Goal: Task Accomplishment & Management: Manage account settings

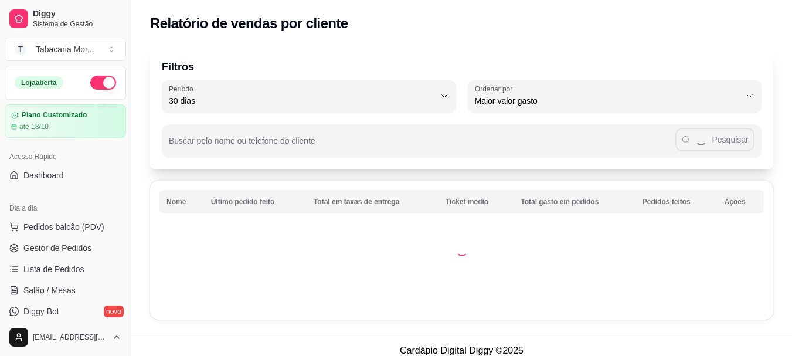
select select "30"
select select "HIGHEST_TOTAL_SPENT_WITH_ORDERS"
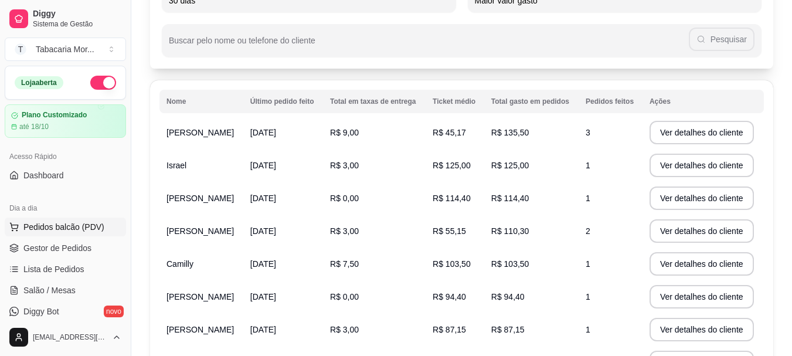
click at [66, 223] on span "Pedidos balcão (PDV)" at bounding box center [63, 227] width 81 height 12
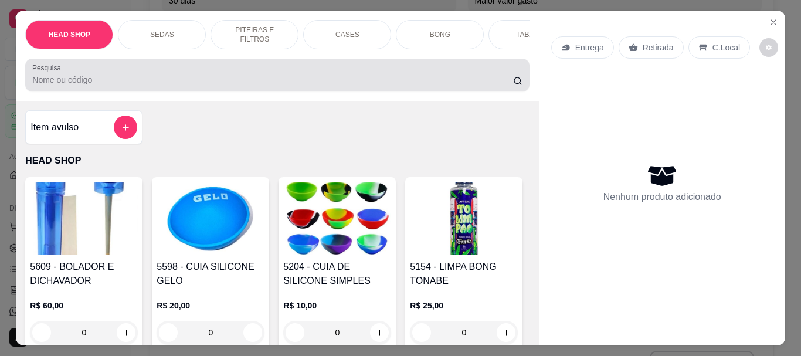
click at [112, 84] on input "Pesquisa" at bounding box center [272, 80] width 481 height 12
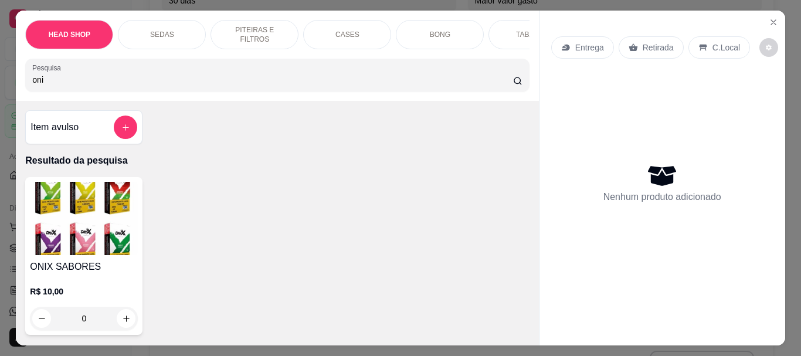
type input "oni"
click at [110, 212] on img at bounding box center [84, 218] width 108 height 73
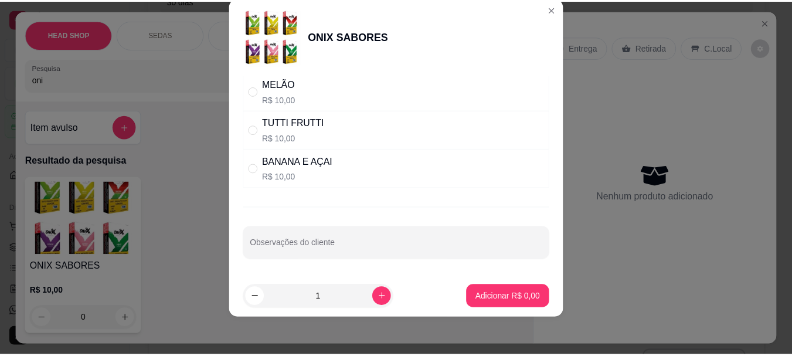
scroll to position [768, 0]
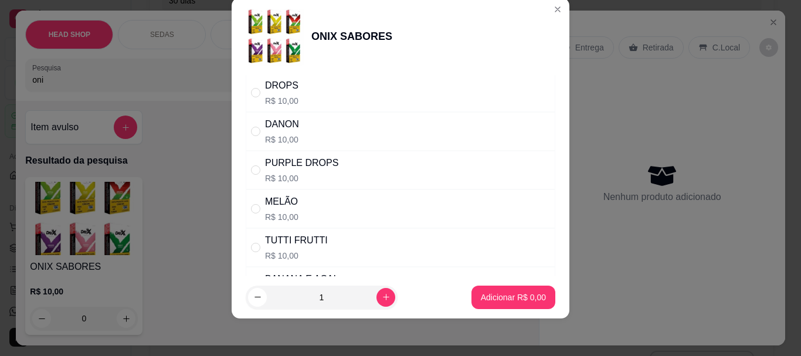
click at [290, 158] on div "PURPLE DROPS" at bounding box center [301, 163] width 73 height 14
radio input "true"
click at [482, 289] on button "Adicionar R$ 10,00" at bounding box center [511, 297] width 86 height 23
type input "1"
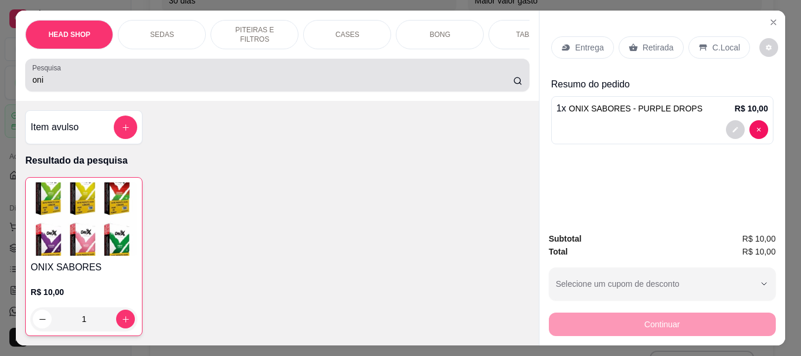
click at [90, 73] on div "oni" at bounding box center [277, 74] width 490 height 23
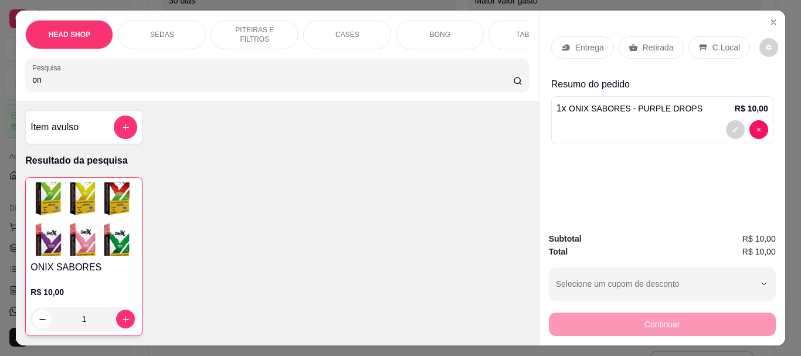
type input "o"
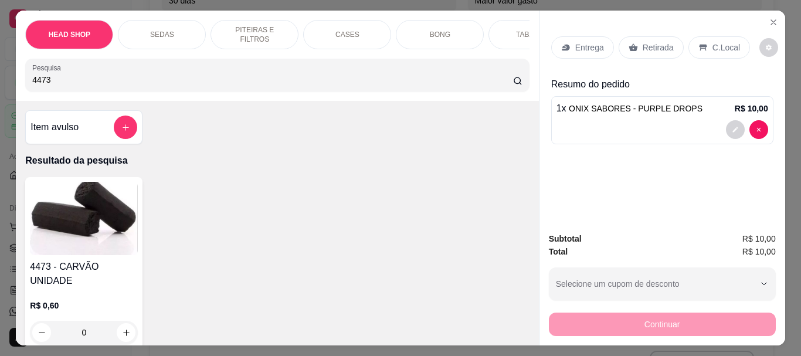
type input "4473"
click at [116, 219] on img at bounding box center [84, 218] width 108 height 73
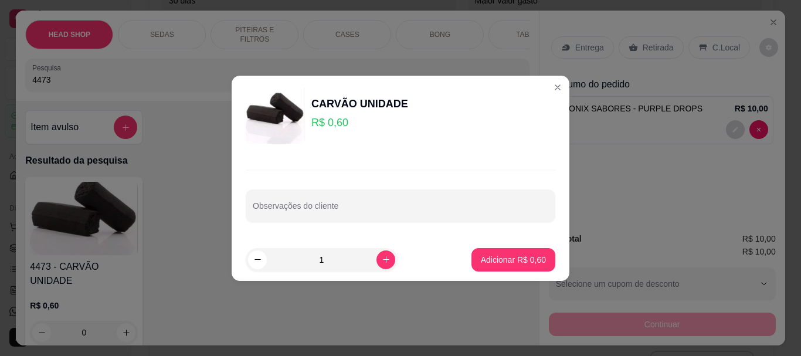
click at [338, 267] on input "1" at bounding box center [322, 259] width 110 height 23
type input "10"
click at [511, 252] on button "Adicionar R$ 6,00" at bounding box center [513, 259] width 84 height 23
type input "10"
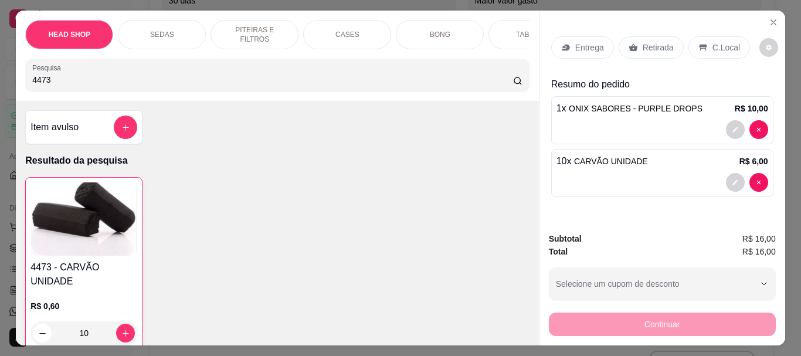
click at [657, 42] on p "Retirada" at bounding box center [658, 48] width 31 height 12
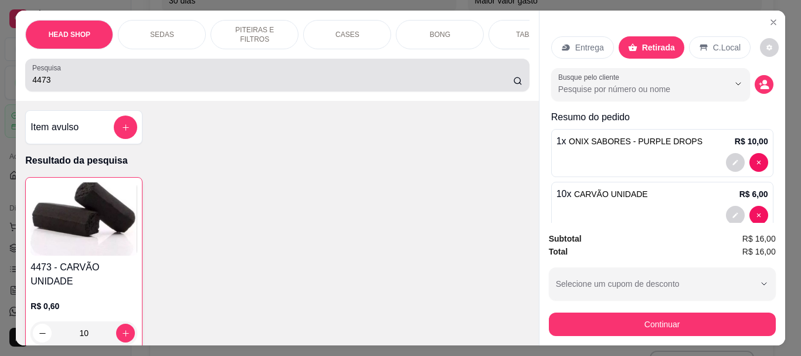
click at [94, 86] on input "4473" at bounding box center [272, 80] width 481 height 12
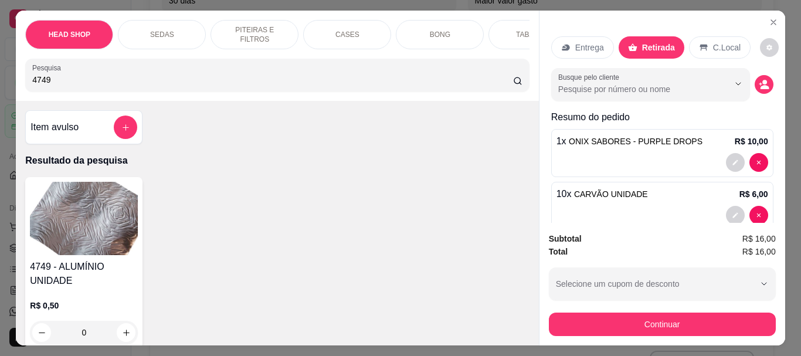
type input "4749"
click at [100, 201] on img at bounding box center [84, 218] width 108 height 73
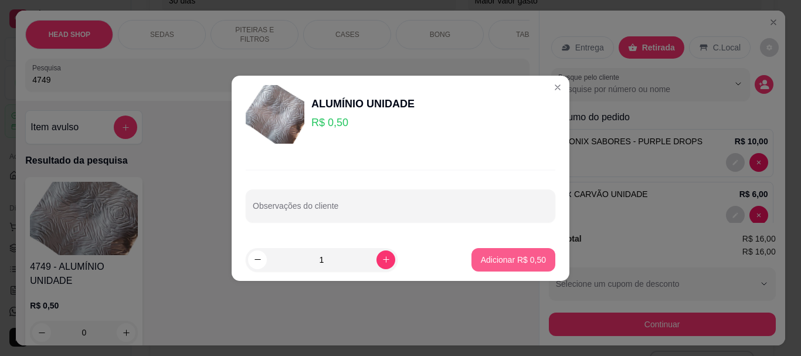
click at [498, 253] on button "Adicionar R$ 0,50" at bounding box center [513, 259] width 84 height 23
type input "1"
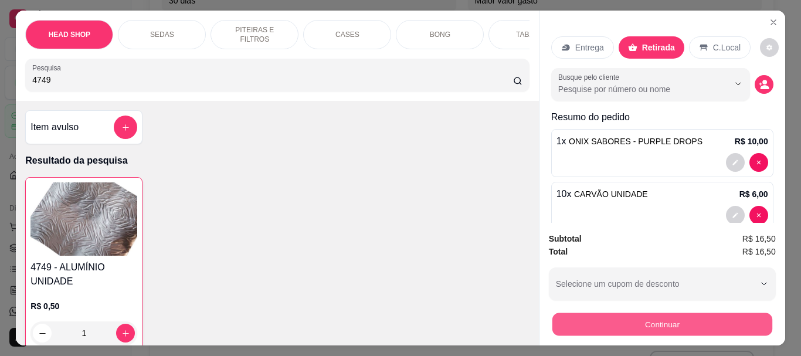
click at [623, 313] on button "Continuar" at bounding box center [662, 324] width 220 height 23
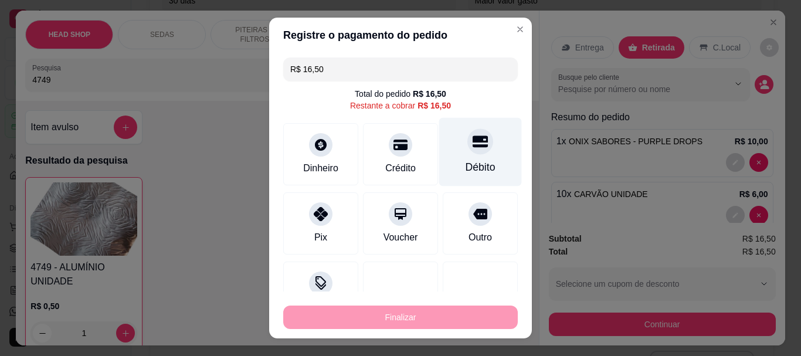
click at [473, 142] on icon at bounding box center [480, 142] width 15 height 12
type input "R$ 0,00"
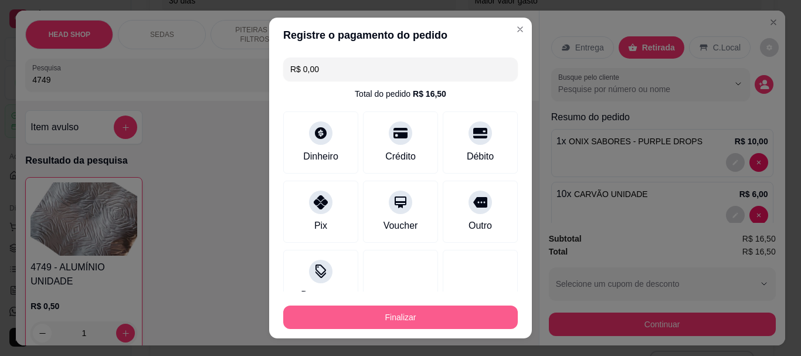
click at [433, 314] on button "Finalizar" at bounding box center [400, 317] width 235 height 23
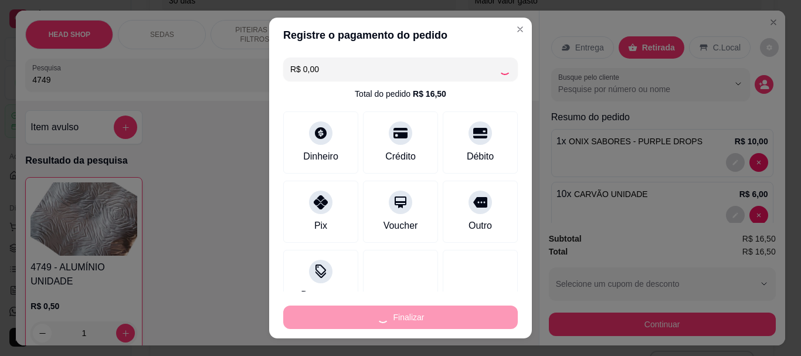
type input "0"
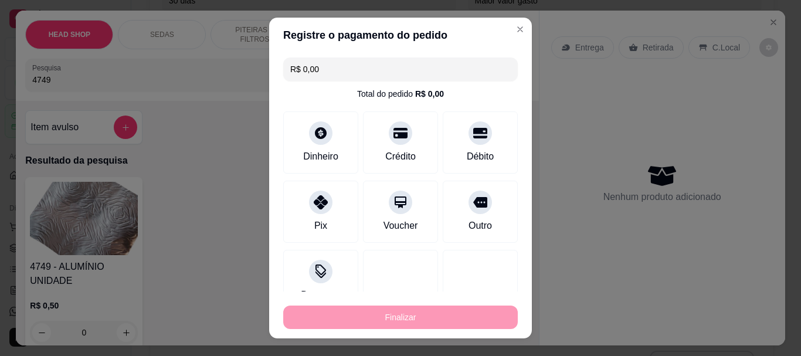
type input "-R$ 16,50"
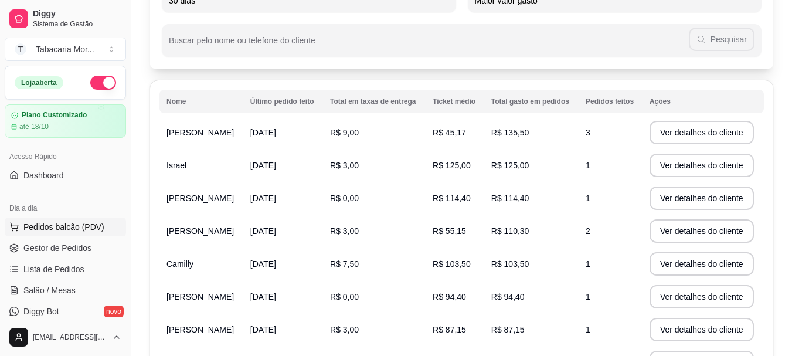
click at [39, 229] on span "Pedidos balcão (PDV)" at bounding box center [63, 227] width 81 height 12
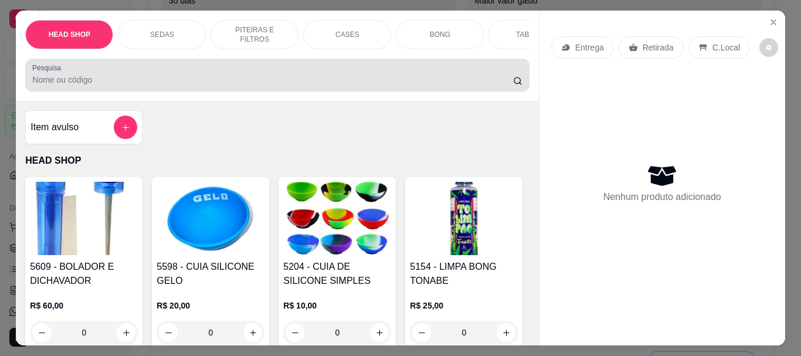
click at [97, 86] on input "Pesquisa" at bounding box center [272, 80] width 481 height 12
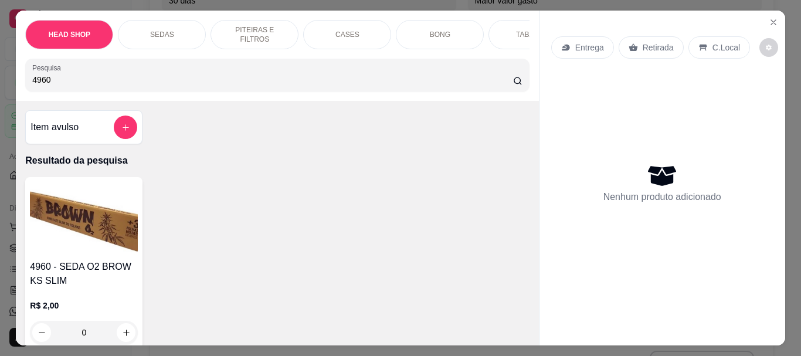
type input "4960"
click at [95, 233] on img at bounding box center [84, 218] width 108 height 73
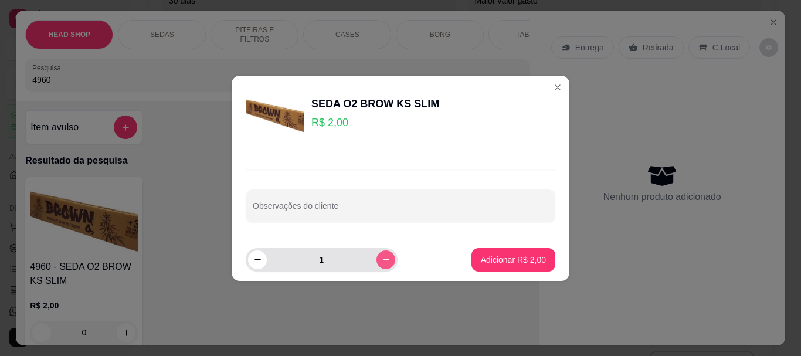
click at [376, 267] on button "increase-product-quantity" at bounding box center [385, 259] width 19 height 19
type input "3"
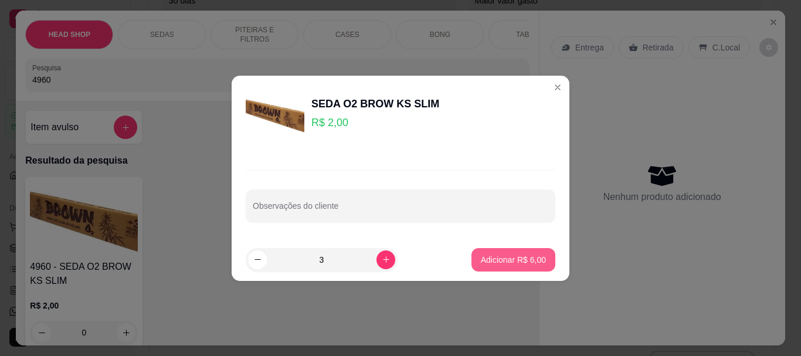
click at [510, 263] on p "Adicionar R$ 6,00" at bounding box center [513, 260] width 65 height 12
type input "3"
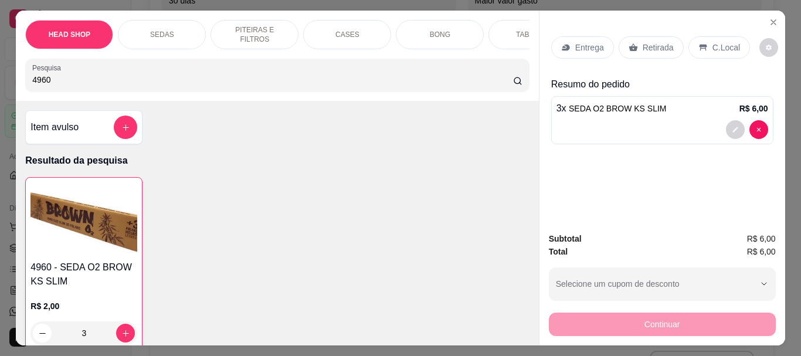
click at [52, 84] on input "4960" at bounding box center [272, 80] width 481 height 12
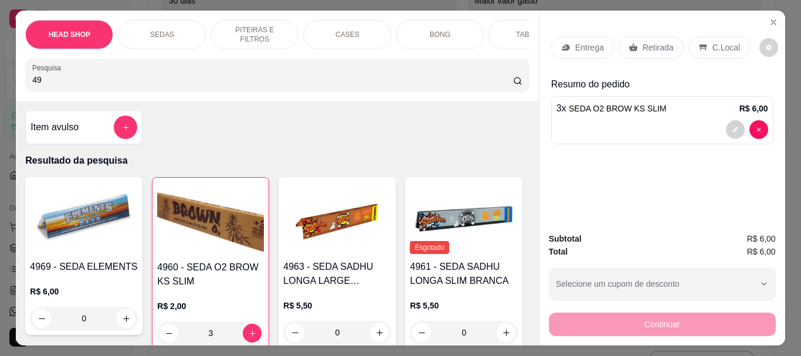
type input "4"
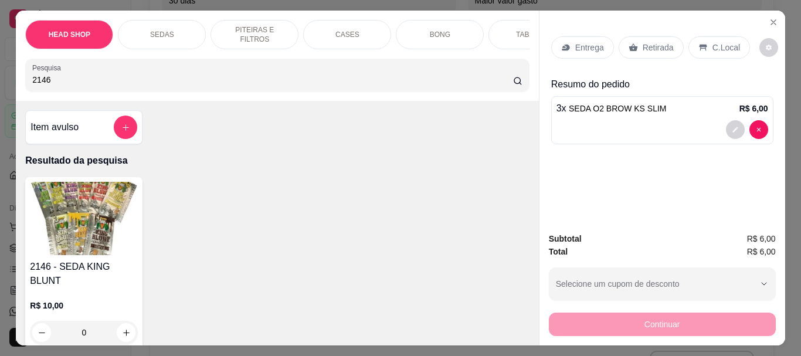
type input "2146"
click at [89, 245] on img at bounding box center [84, 218] width 108 height 73
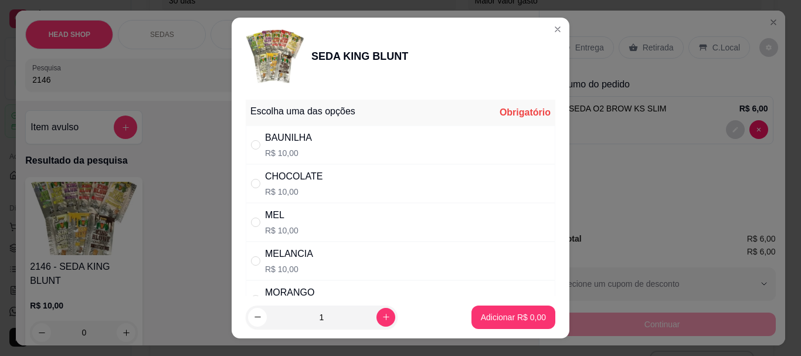
click at [293, 257] on div "MELANCIA" at bounding box center [289, 254] width 48 height 14
radio input "true"
click at [474, 310] on button "Adicionar R$ 10,00" at bounding box center [511, 317] width 89 height 23
type input "1"
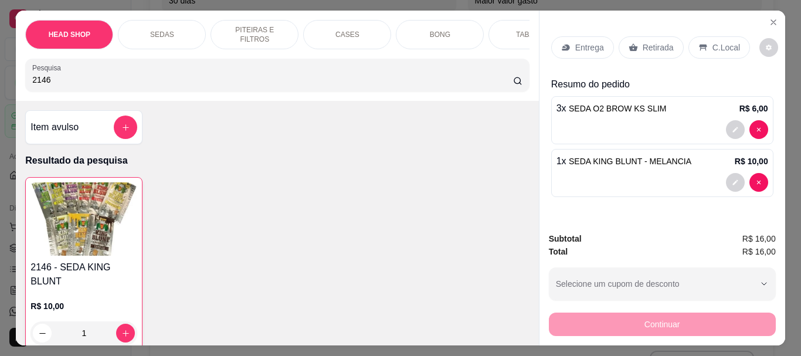
click at [91, 80] on input "2146" at bounding box center [272, 80] width 481 height 12
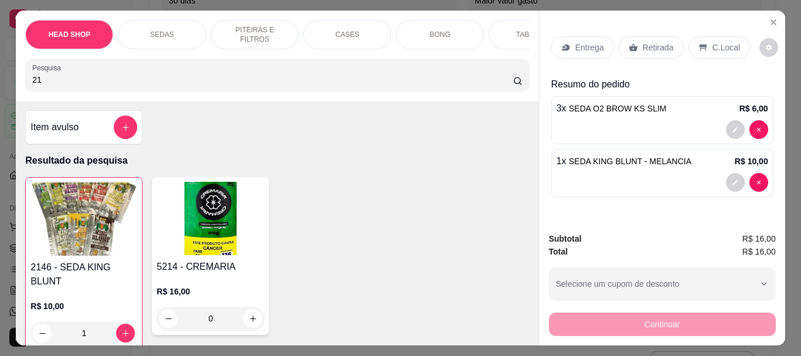
type input "2"
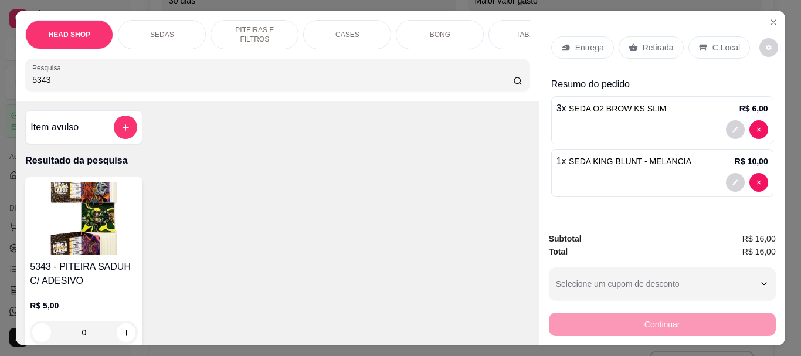
type input "5343"
click at [59, 225] on img at bounding box center [84, 218] width 108 height 73
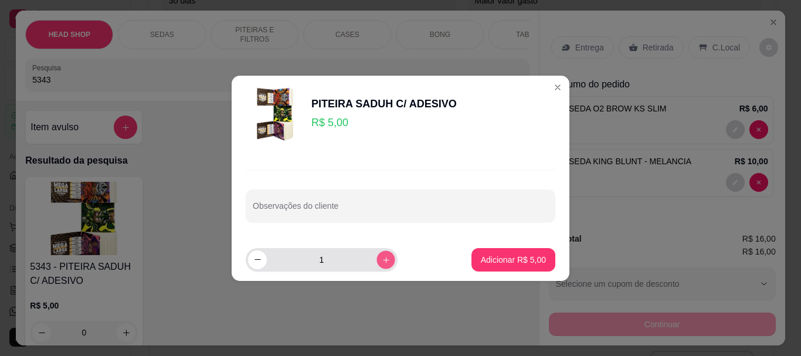
click at [379, 264] on button "increase-product-quantity" at bounding box center [385, 259] width 18 height 18
type input "2"
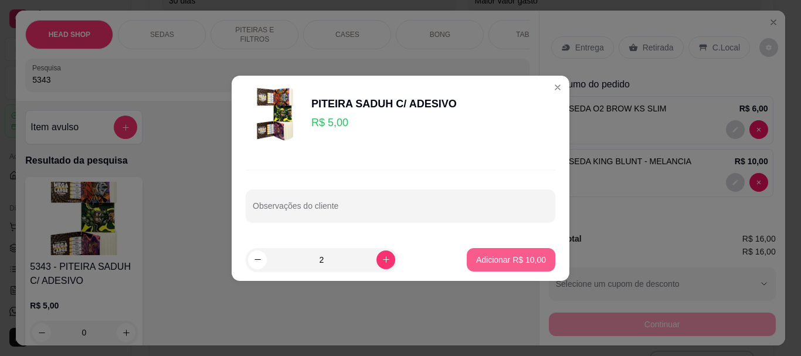
click at [493, 266] on button "Adicionar R$ 10,00" at bounding box center [511, 259] width 89 height 23
type input "2"
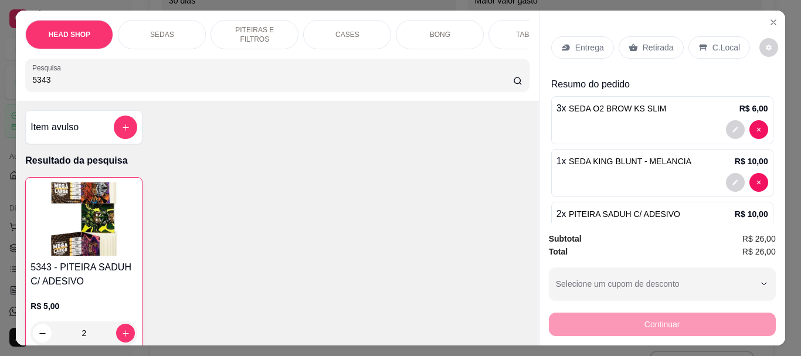
click at [68, 84] on input "5343" at bounding box center [272, 80] width 481 height 12
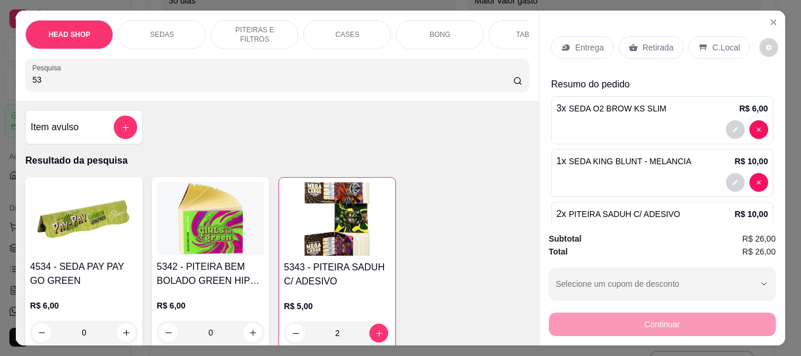
type input "5"
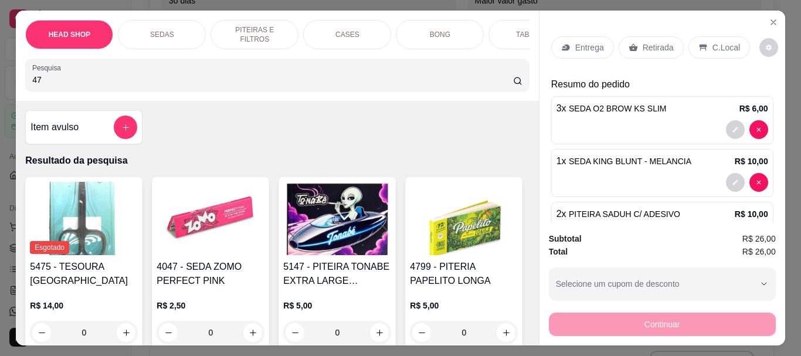
type input "4"
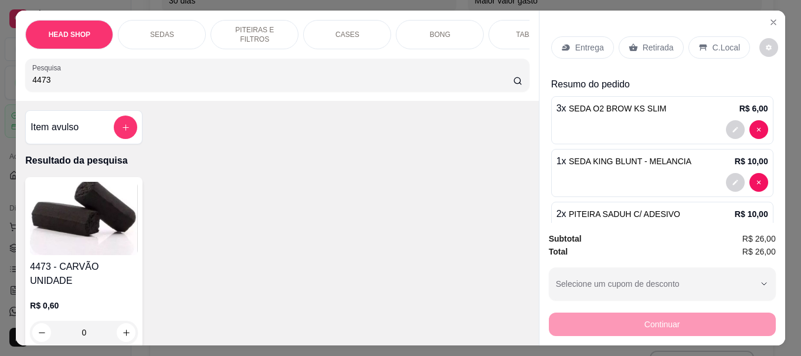
type input "4473"
click at [65, 216] on img at bounding box center [84, 218] width 108 height 73
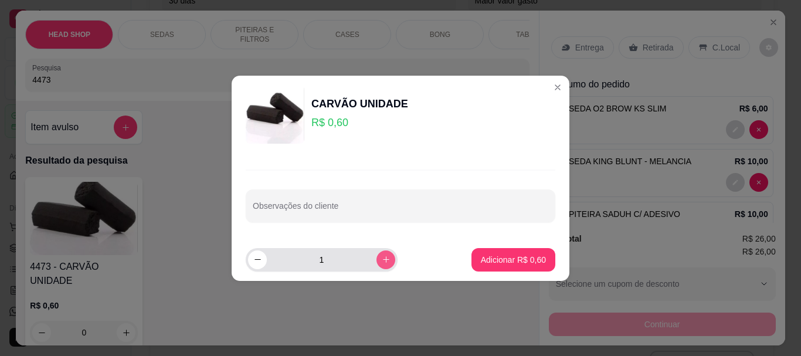
click at [379, 264] on button "increase-product-quantity" at bounding box center [385, 259] width 19 height 19
click at [379, 264] on button "increase-product-quantity" at bounding box center [385, 259] width 18 height 18
type input "3"
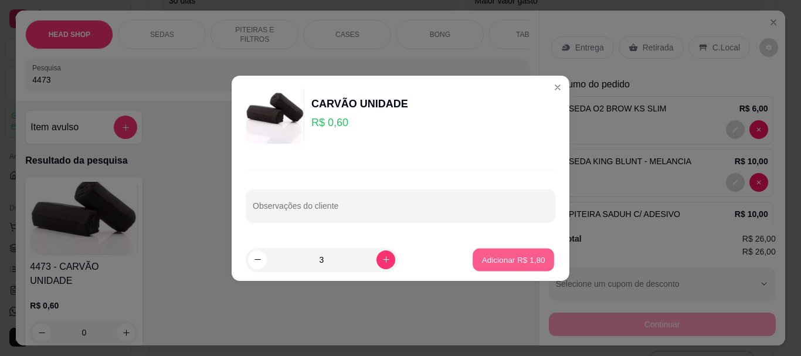
click at [517, 256] on p "Adicionar R$ 1,80" at bounding box center [512, 259] width 63 height 11
type input "3"
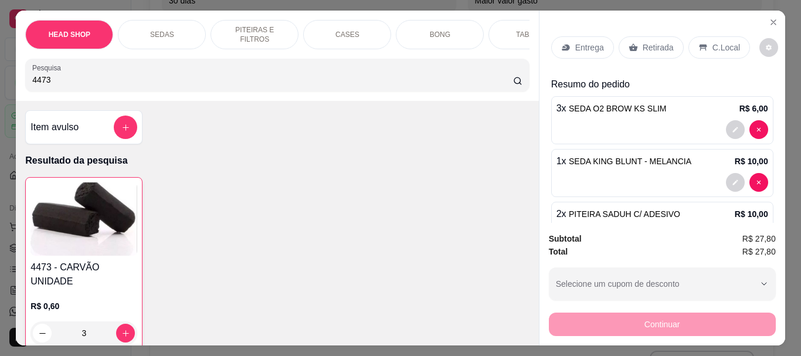
click at [635, 43] on div "Retirada" at bounding box center [651, 47] width 65 height 22
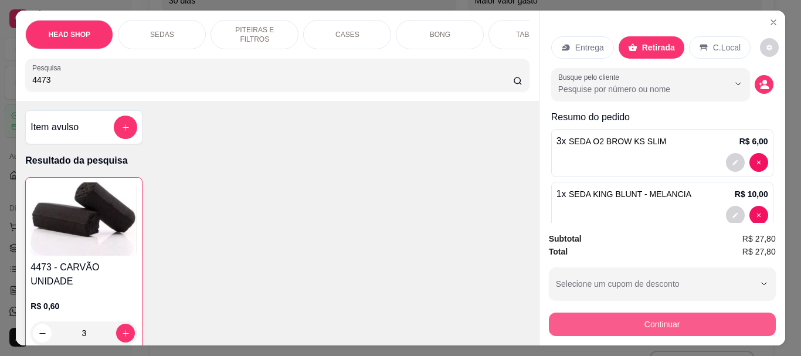
click at [639, 326] on button "Continuar" at bounding box center [662, 324] width 227 height 23
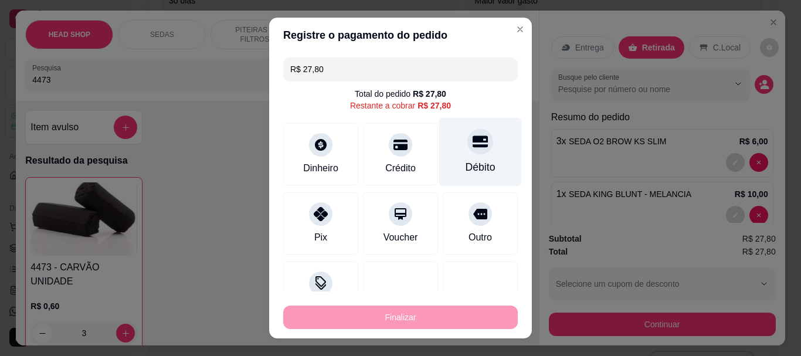
click at [476, 146] on div "Débito" at bounding box center [480, 152] width 83 height 69
type input "R$ 0,00"
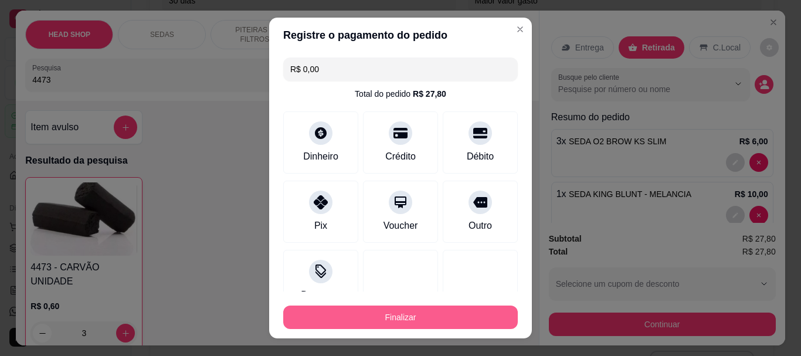
click at [443, 312] on button "Finalizar" at bounding box center [400, 317] width 235 height 23
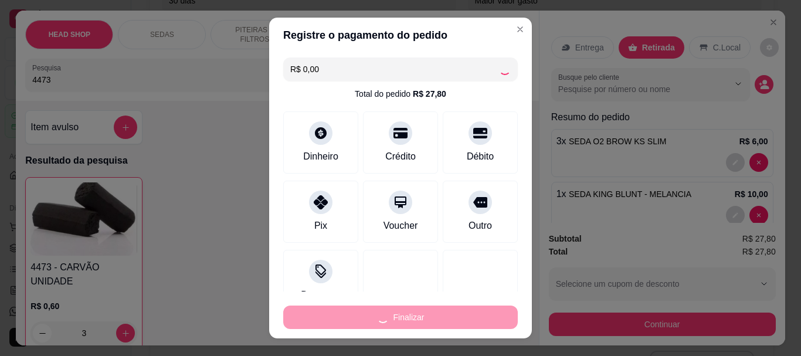
type input "0"
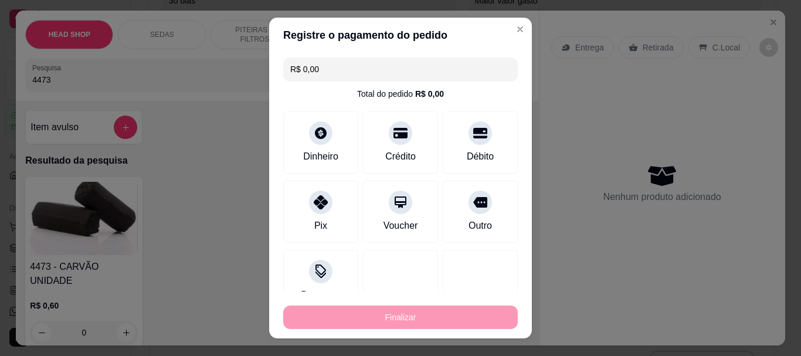
type input "-R$ 27,80"
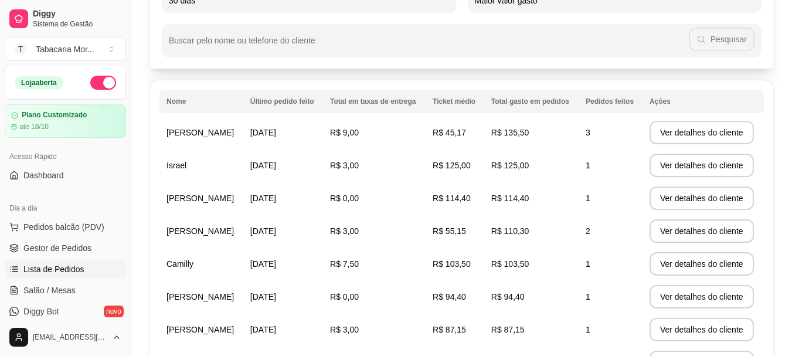
click at [47, 265] on span "Lista de Pedidos" at bounding box center [53, 269] width 61 height 12
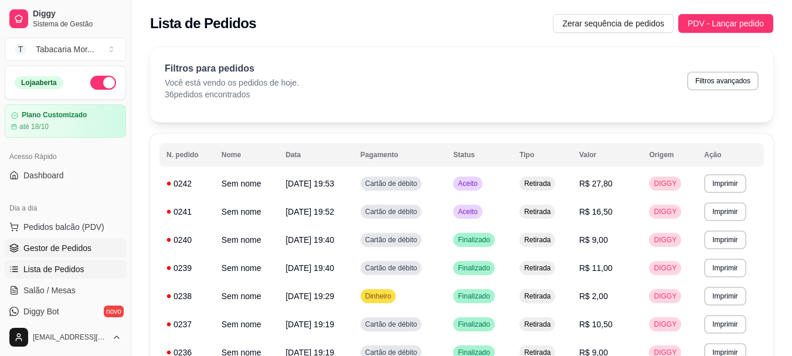
click at [73, 246] on span "Gestor de Pedidos" at bounding box center [57, 248] width 68 height 12
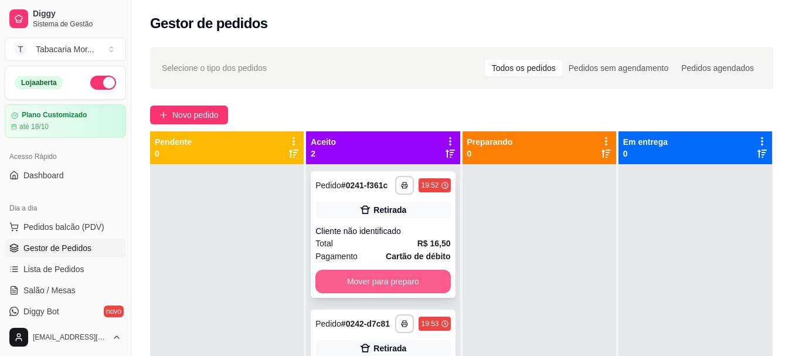
click at [347, 286] on button "Mover para preparo" at bounding box center [382, 281] width 135 height 23
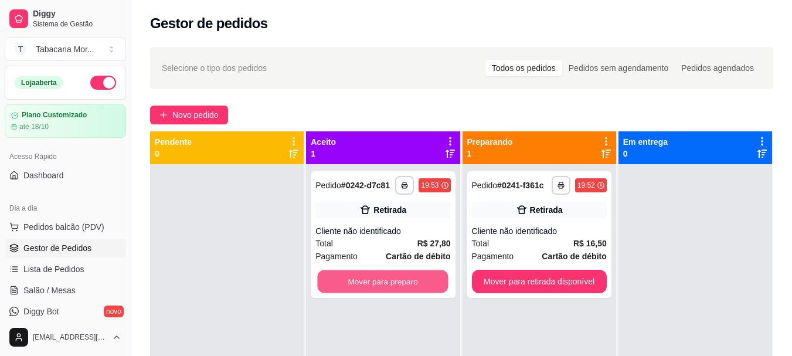
click at [347, 286] on button "Mover para preparo" at bounding box center [383, 281] width 131 height 23
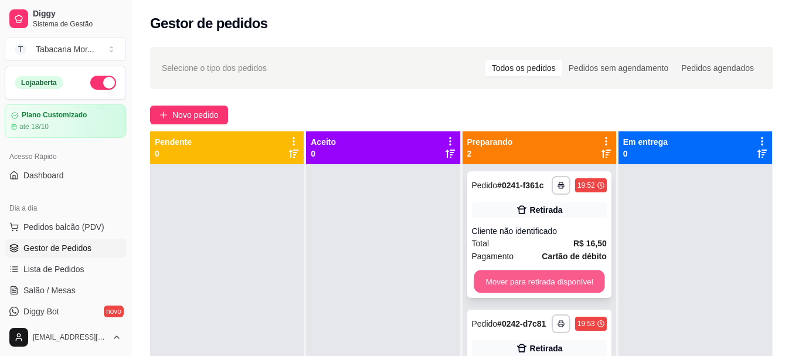
click at [539, 284] on button "Mover para retirada disponível" at bounding box center [539, 281] width 131 height 23
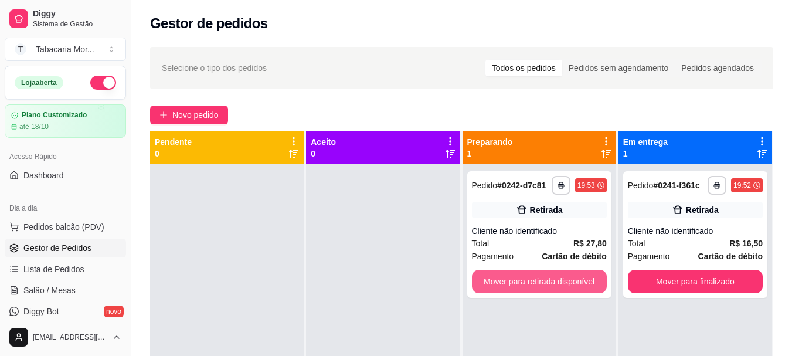
click at [539, 284] on button "Mover para retirada disponível" at bounding box center [539, 281] width 135 height 23
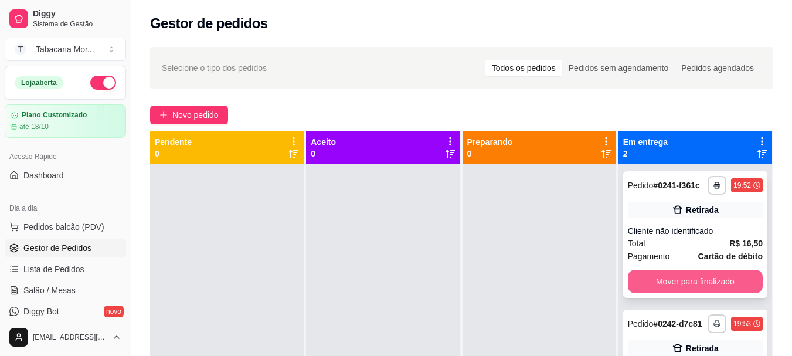
click at [628, 272] on div "Mover para finalizado" at bounding box center [695, 281] width 135 height 23
click at [656, 281] on button "Mover para finalizado" at bounding box center [695, 281] width 131 height 23
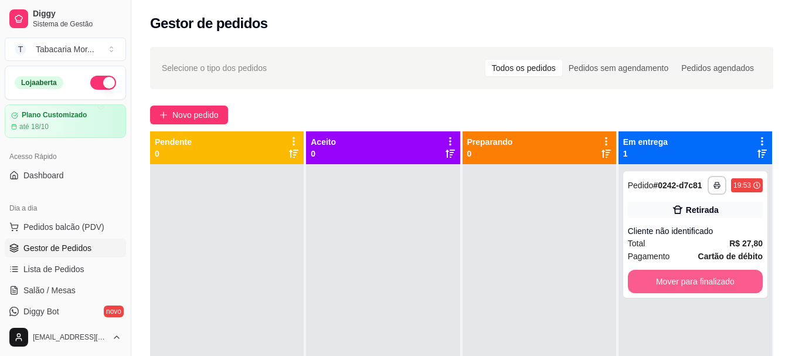
click at [656, 281] on button "Mover para finalizado" at bounding box center [695, 281] width 135 height 23
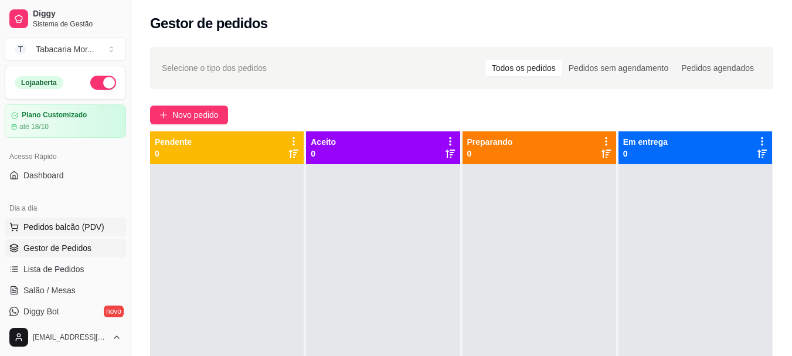
click at [77, 220] on button "Pedidos balcão (PDV)" at bounding box center [65, 227] width 121 height 19
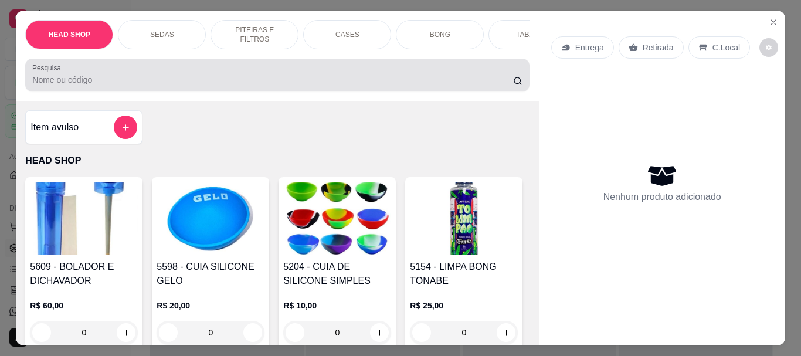
click at [73, 77] on div at bounding box center [277, 74] width 490 height 23
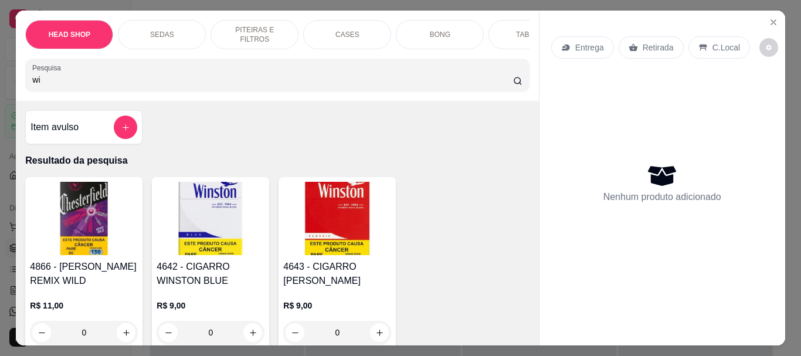
type input "wi"
click at [359, 208] on img at bounding box center [337, 218] width 108 height 73
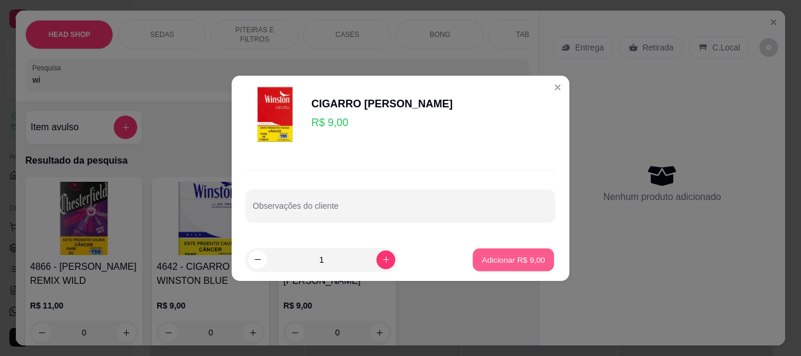
click at [537, 270] on button "Adicionar R$ 9,00" at bounding box center [514, 259] width 82 height 23
type input "1"
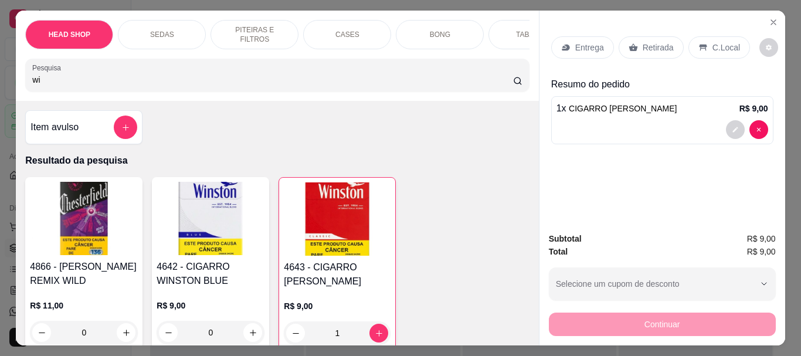
drag, startPoint x: 644, startPoint y: 38, endPoint x: 653, endPoint y: 44, distance: 11.1
click at [644, 42] on p "Retirada" at bounding box center [658, 48] width 31 height 12
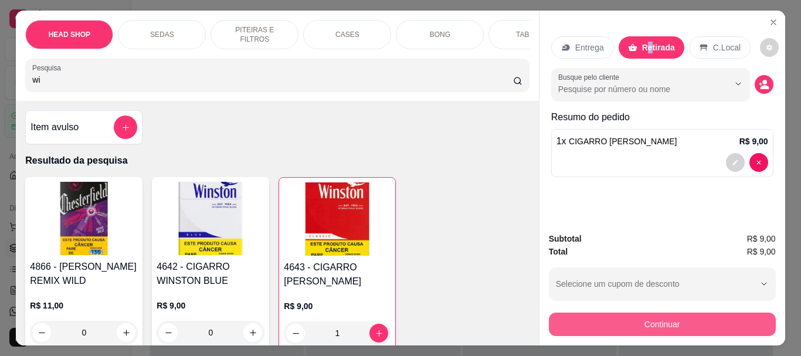
click at [627, 324] on button "Continuar" at bounding box center [662, 324] width 227 height 23
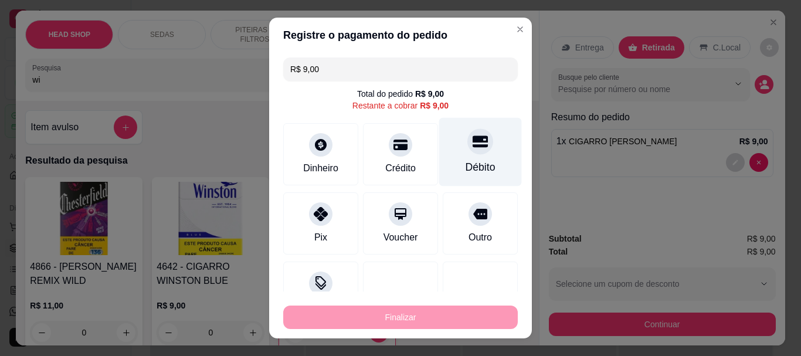
click at [473, 140] on icon at bounding box center [480, 142] width 15 height 12
type input "R$ 0,00"
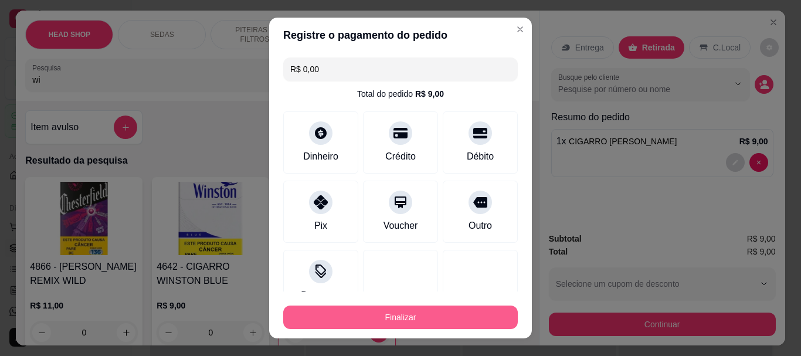
click at [436, 321] on button "Finalizar" at bounding box center [400, 317] width 235 height 23
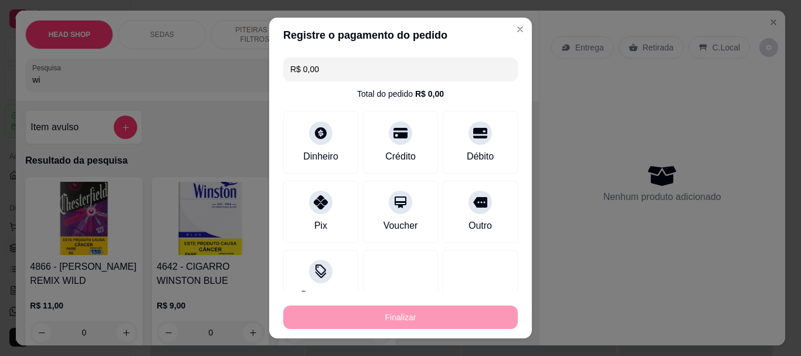
type input "0"
type input "-R$ 9,00"
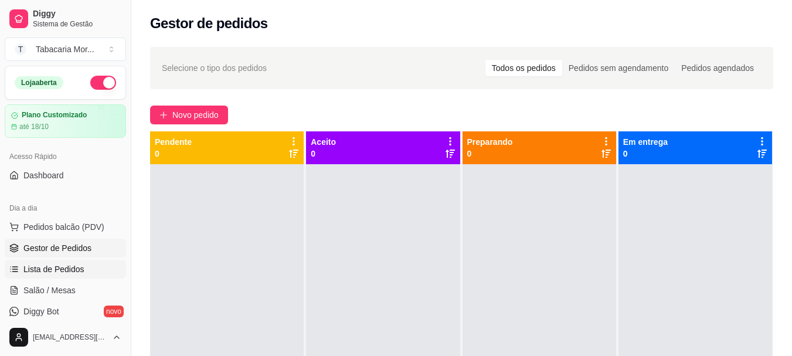
click at [57, 268] on span "Lista de Pedidos" at bounding box center [53, 269] width 61 height 12
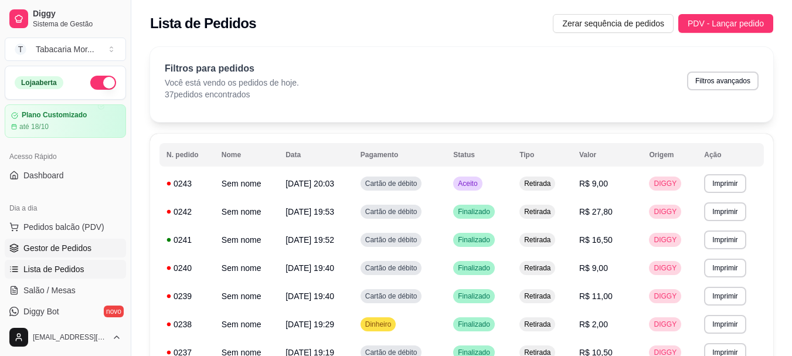
click at [65, 250] on span "Gestor de Pedidos" at bounding box center [57, 248] width 68 height 12
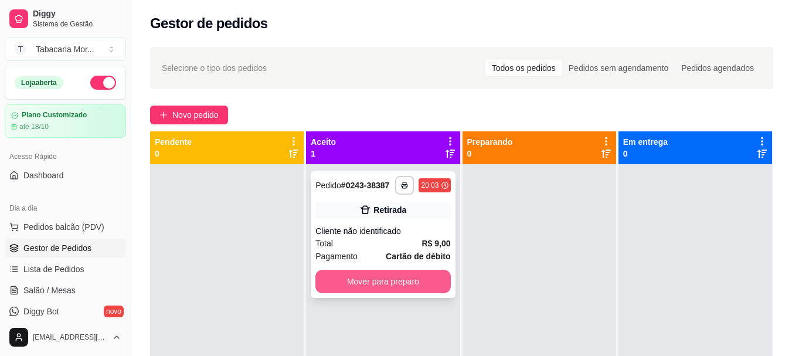
click at [388, 286] on button "Mover para preparo" at bounding box center [382, 281] width 135 height 23
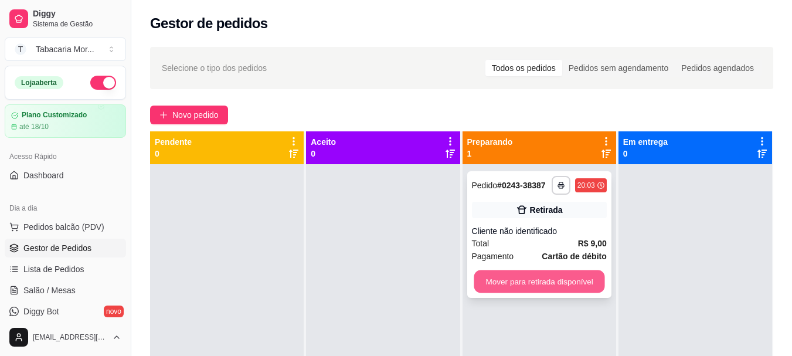
click at [524, 287] on button "Mover para retirada disponível" at bounding box center [539, 281] width 131 height 23
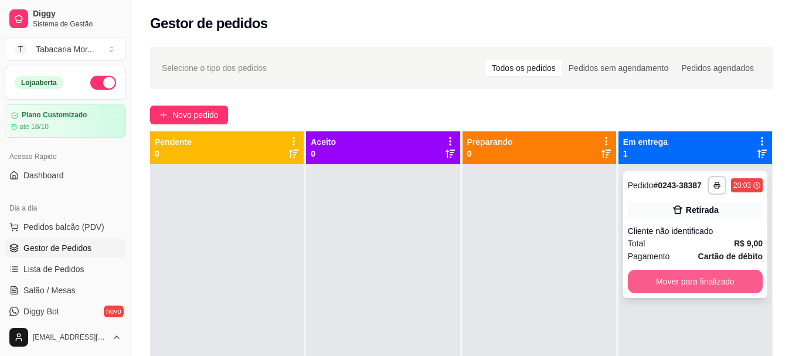
click at [651, 285] on button "Mover para finalizado" at bounding box center [695, 281] width 135 height 23
